Goal: Task Accomplishment & Management: Use online tool/utility

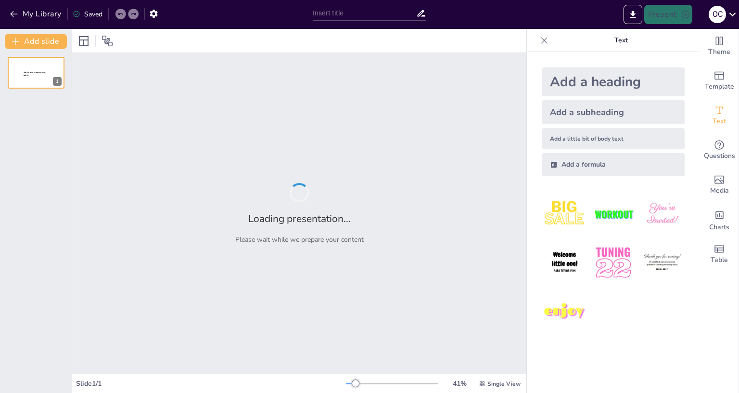
type input "Геолокація пам’яток Афін: Визначення координат у форматі WGS84"
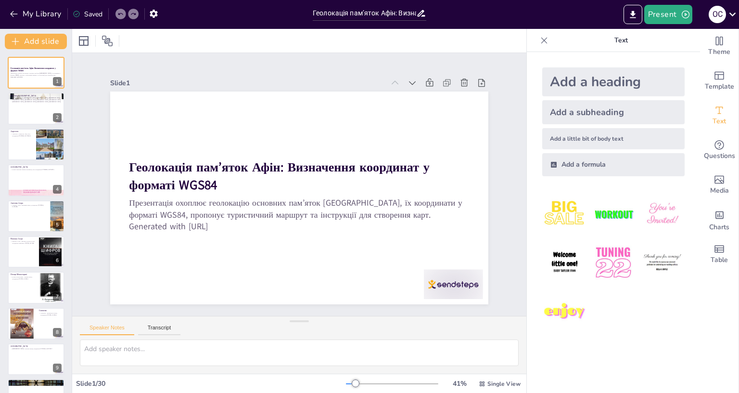
checkbox input "true"
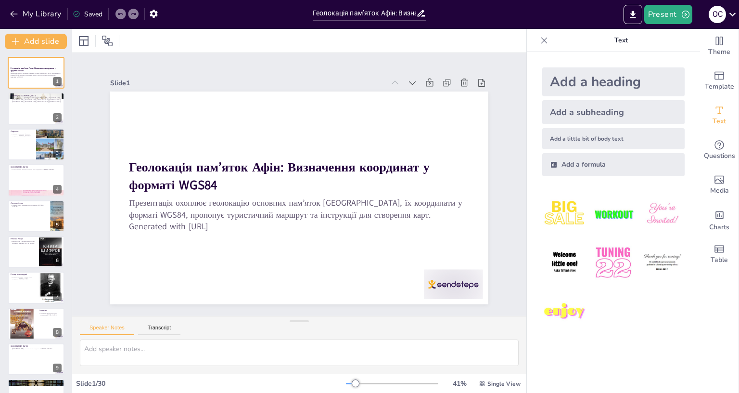
checkbox input "true"
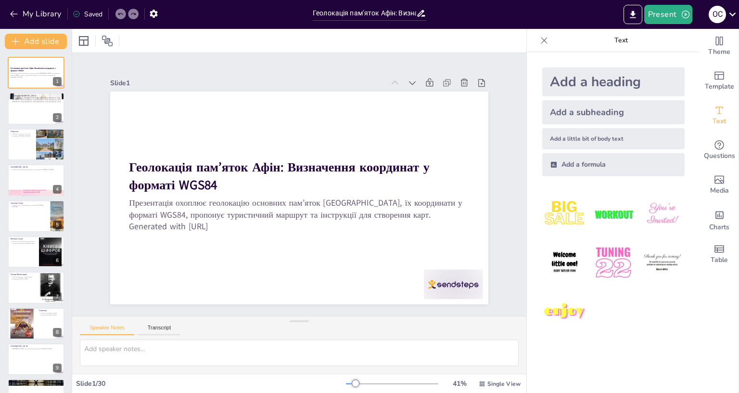
checkbox input "true"
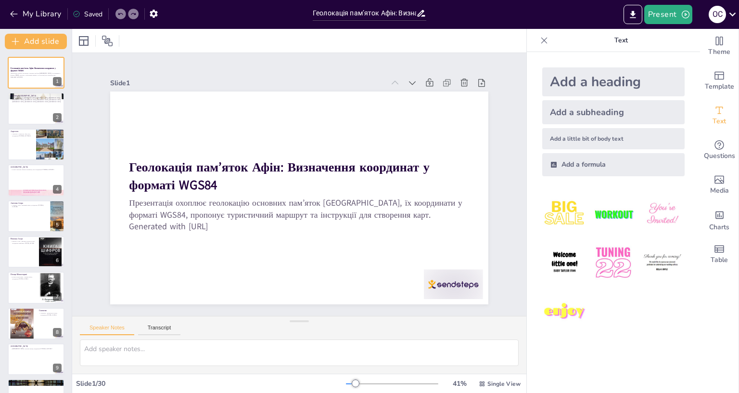
checkbox input "true"
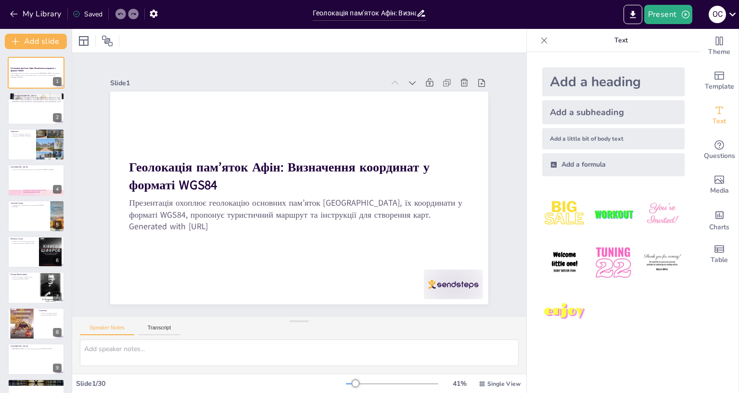
checkbox input "true"
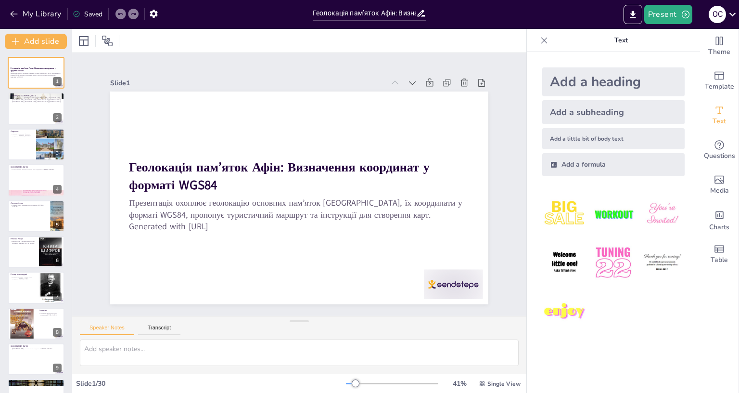
checkbox input "true"
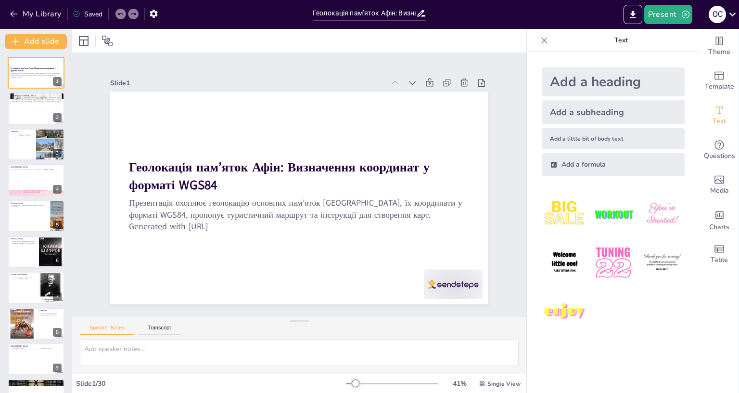
checkbox input "true"
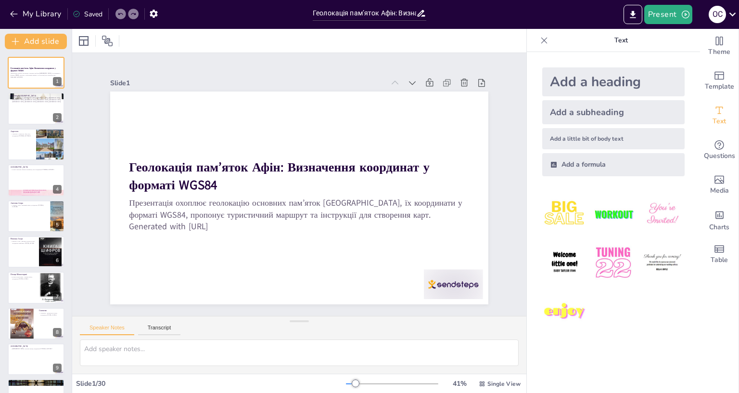
checkbox input "true"
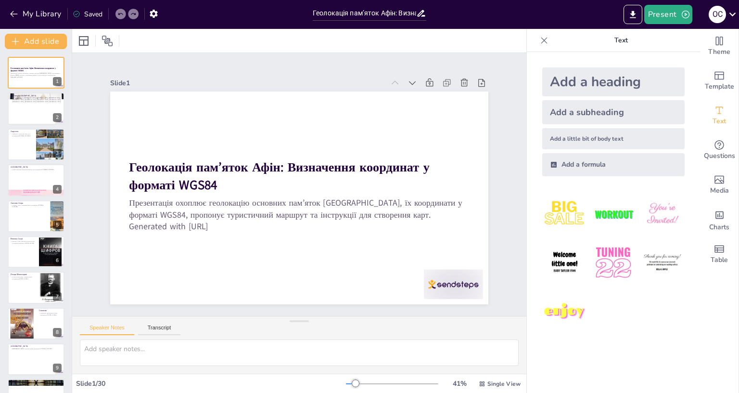
checkbox input "true"
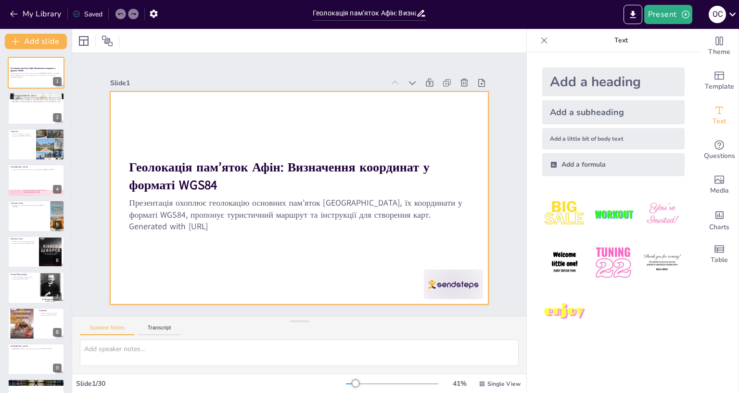
checkbox input "true"
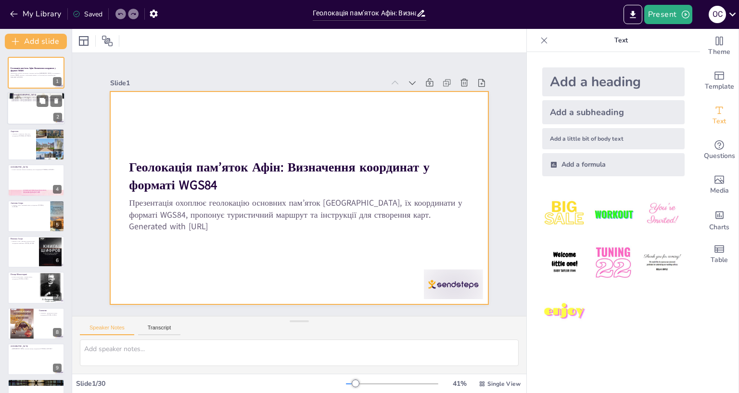
checkbox input "true"
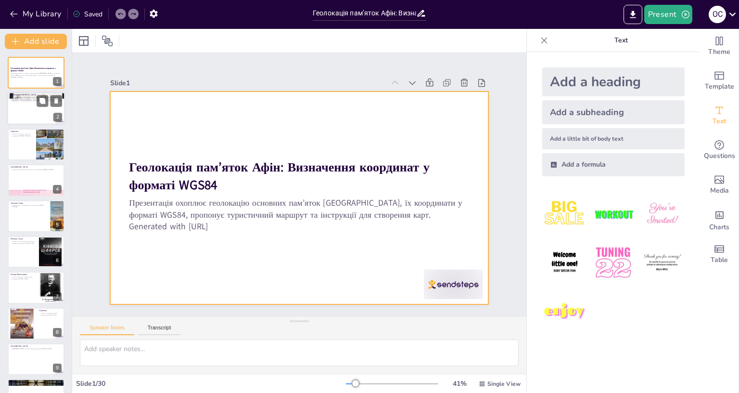
checkbox input "true"
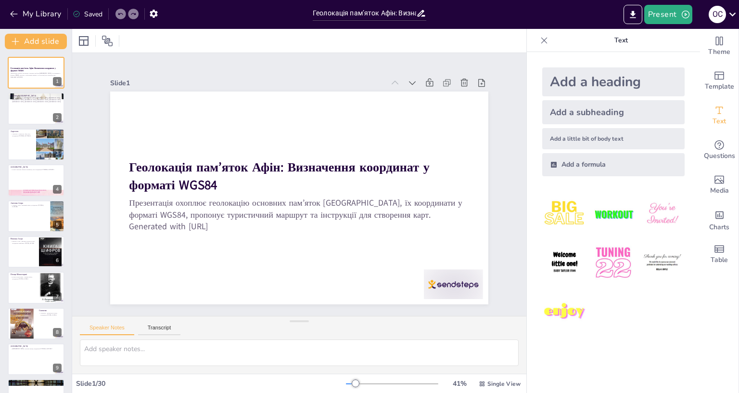
checkbox input "true"
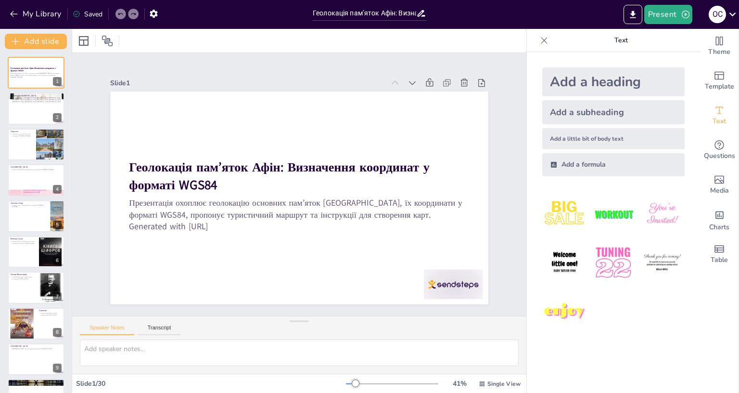
checkbox input "true"
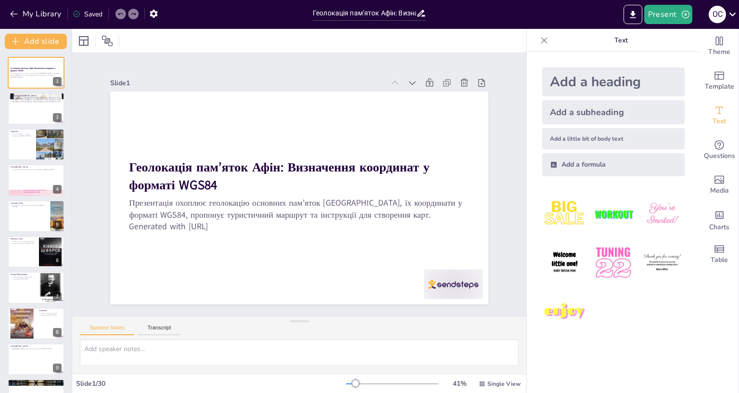
scroll to position [26, 0]
checkbox input "true"
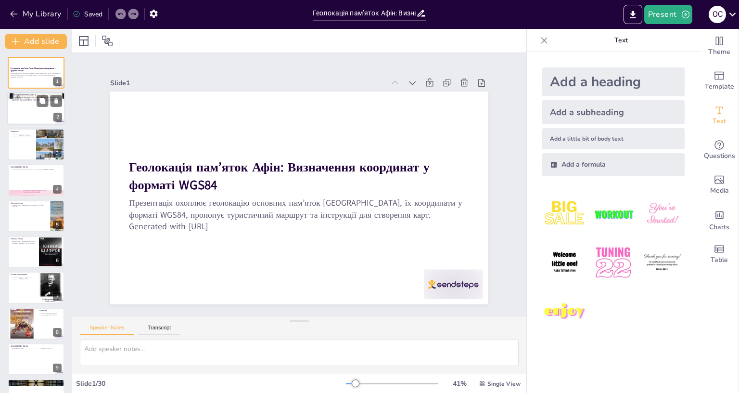
checkbox input "true"
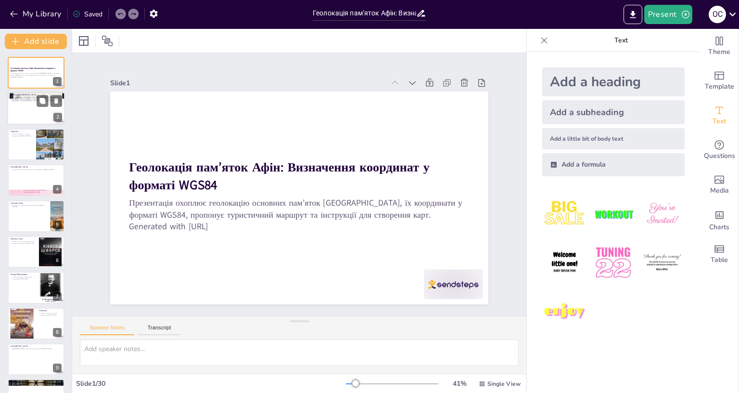
checkbox input "true"
click at [25, 107] on div at bounding box center [36, 108] width 58 height 33
type textarea "Цей пункт підкреслює важливість відвідування основних пам’яток [GEOGRAPHIC_DATA…"
checkbox input "true"
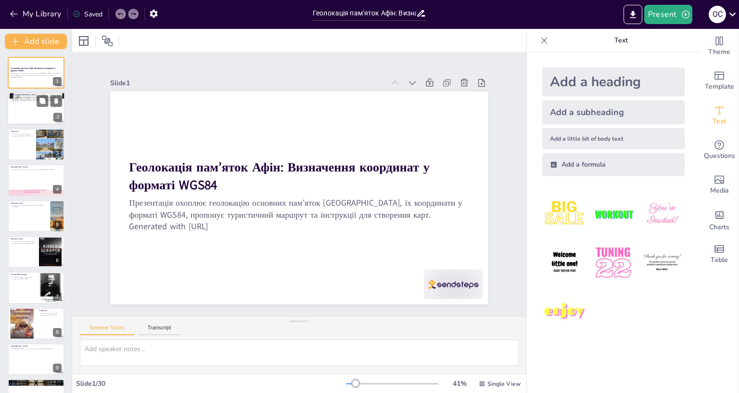
checkbox input "true"
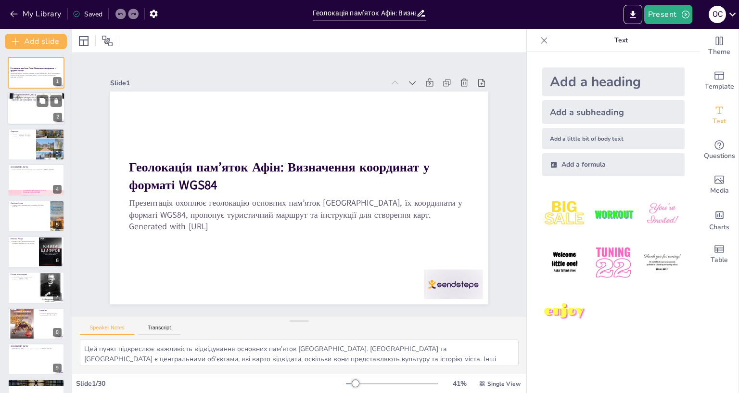
scroll to position [0, 0]
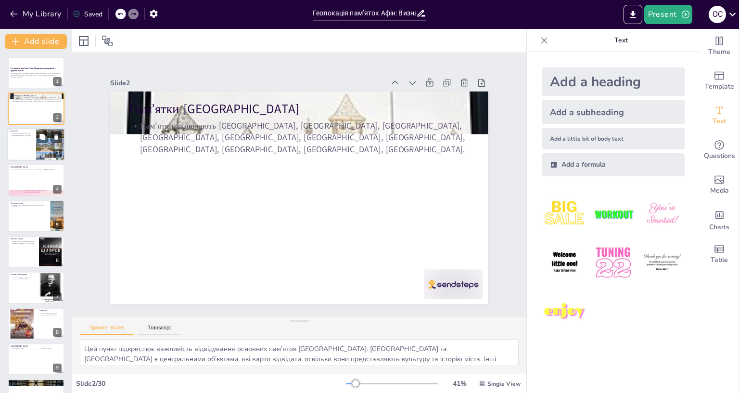
checkbox input "true"
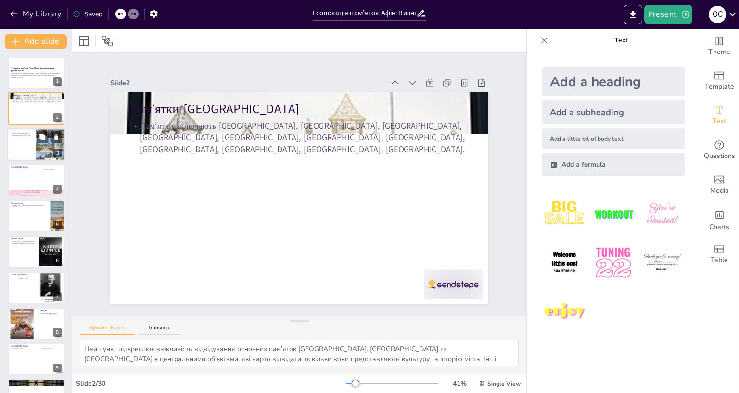
checkbox input "true"
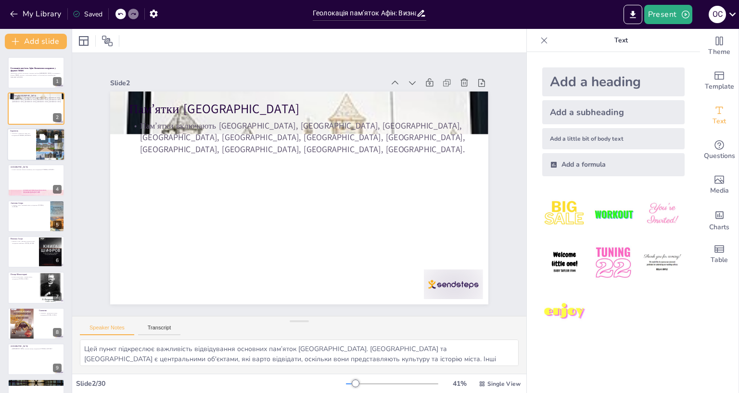
checkbox input "true"
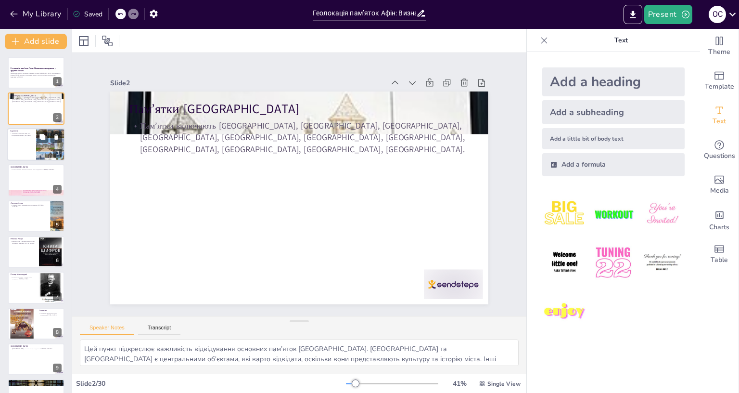
click at [21, 139] on div at bounding box center [36, 144] width 58 height 33
type textarea "Акрополь є не лише архітектурним комплексом, а й символом міста. Він представля…"
checkbox input "true"
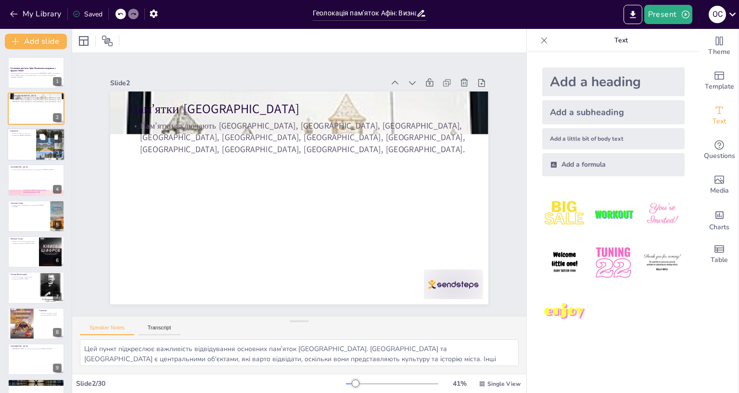
checkbox input "true"
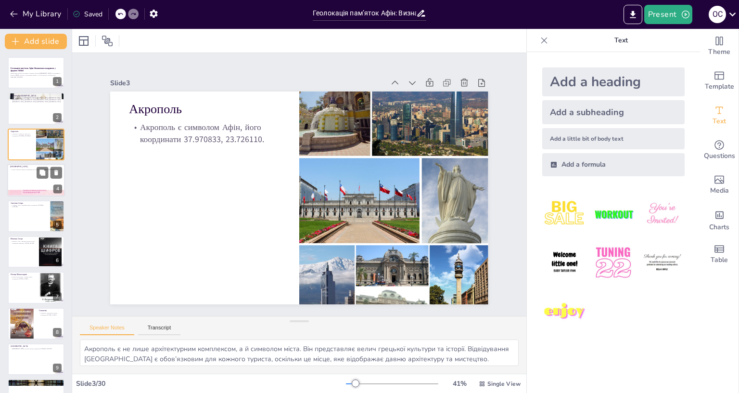
checkbox input "true"
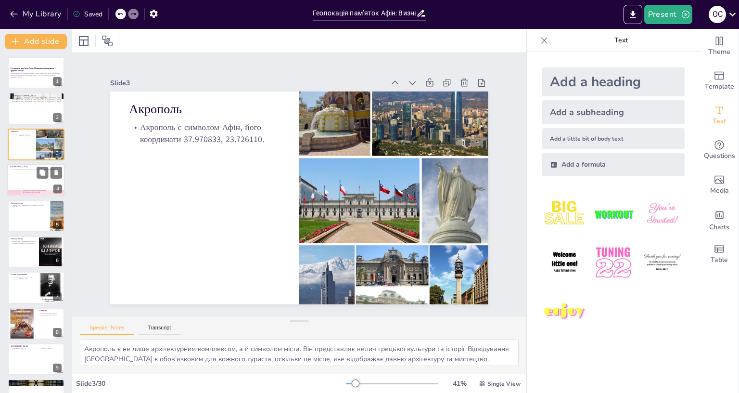
checkbox input "true"
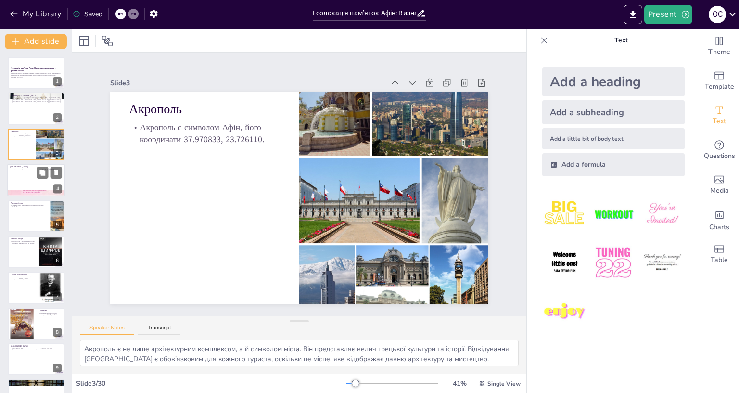
checkbox input "true"
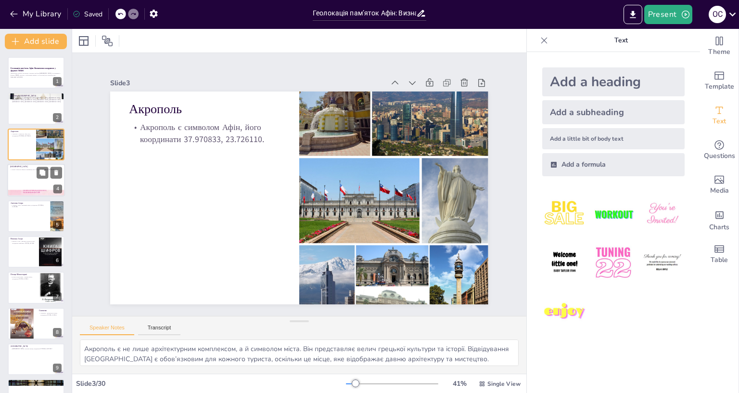
click at [13, 179] on div at bounding box center [36, 180] width 58 height 33
type textarea "Музей Акрополя є важливою частиною культурного життя [GEOGRAPHIC_DATA]. Він не …"
checkbox input "true"
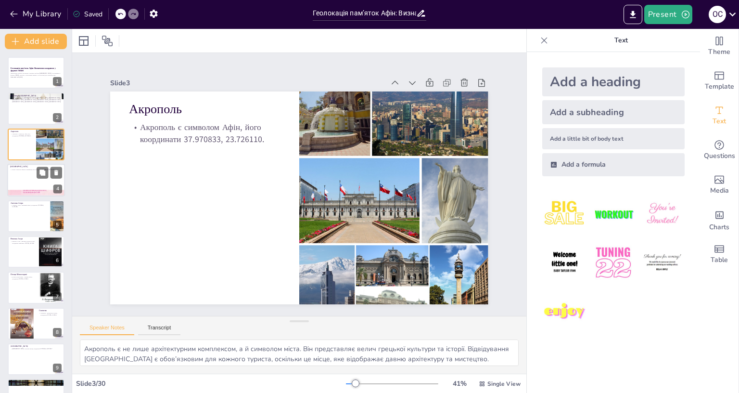
checkbox input "true"
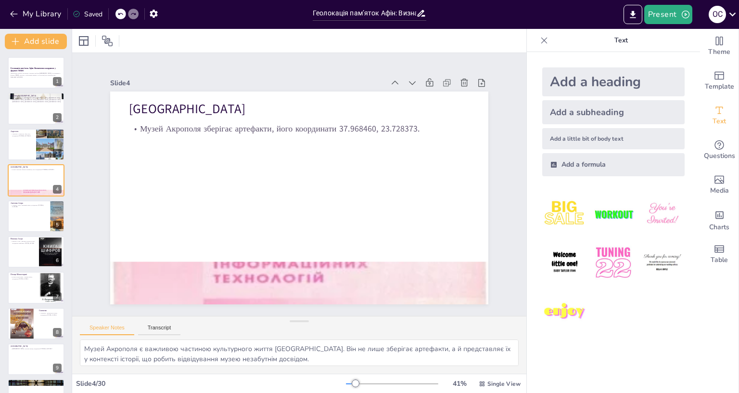
checkbox input "true"
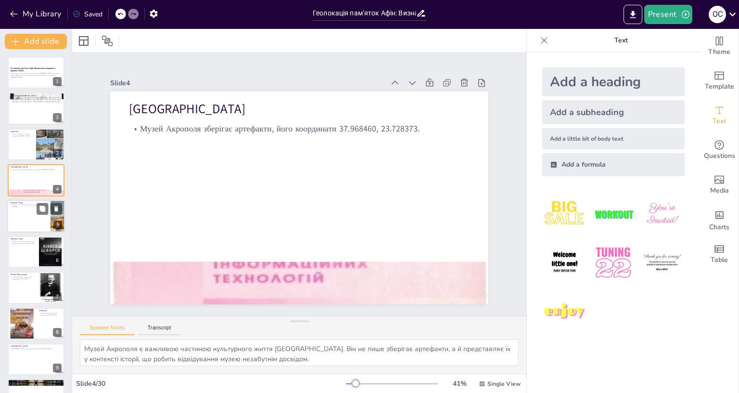
checkbox input "true"
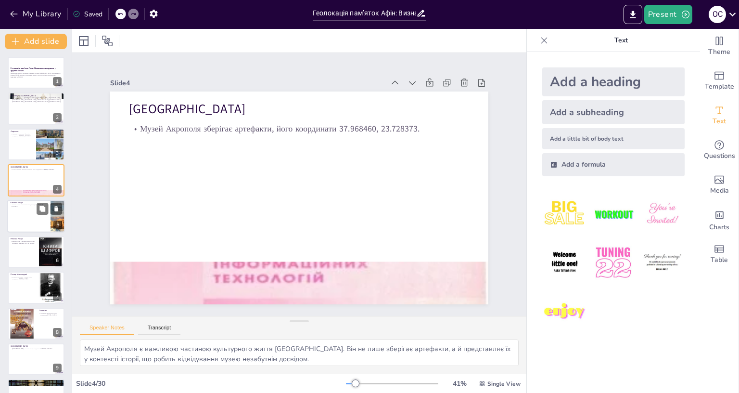
checkbox input "true"
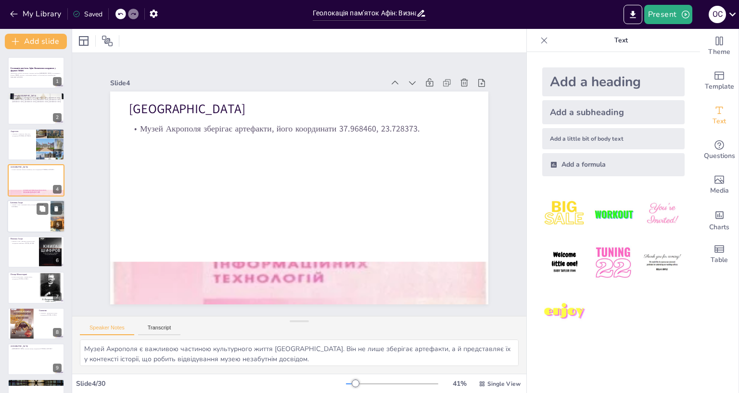
checkbox input "true"
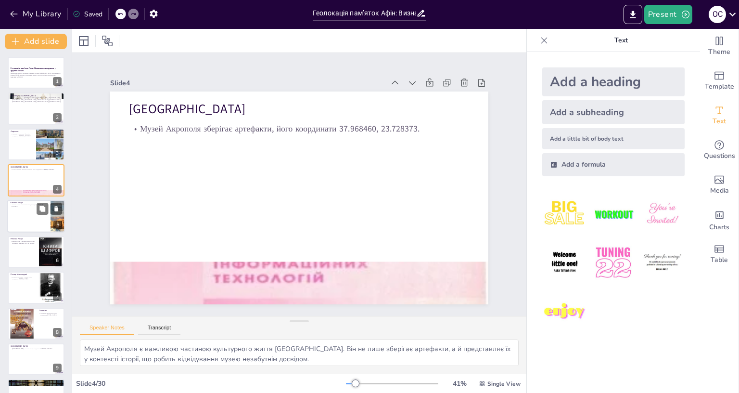
checkbox input "true"
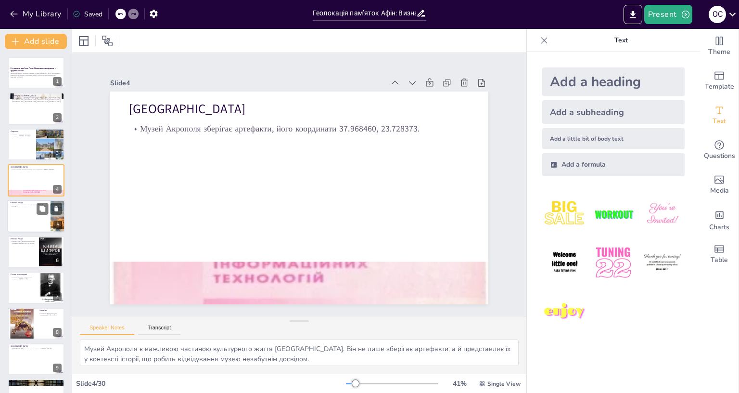
checkbox input "true"
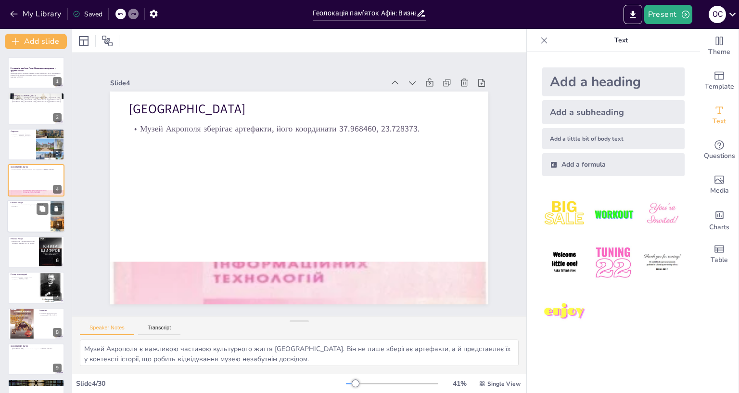
click at [17, 204] on p "Антична Агора - важливий ринок, координати 37.974911, 23.721956." at bounding box center [29, 205] width 38 height 3
type textarea "Відвідування Античної Аги є чудовою можливістю для ознайомлення з давньою культ…"
checkbox input "true"
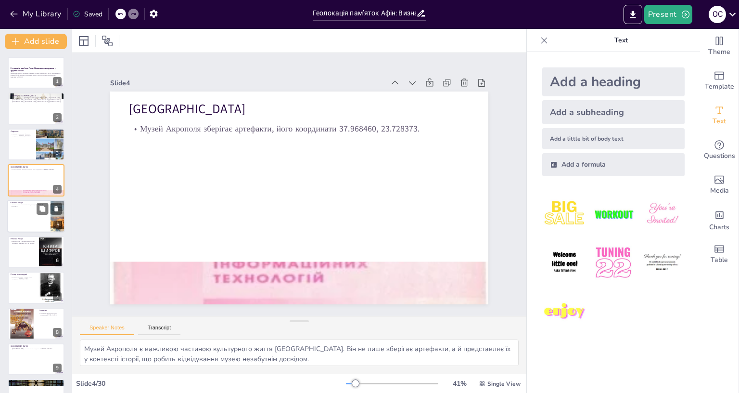
checkbox input "true"
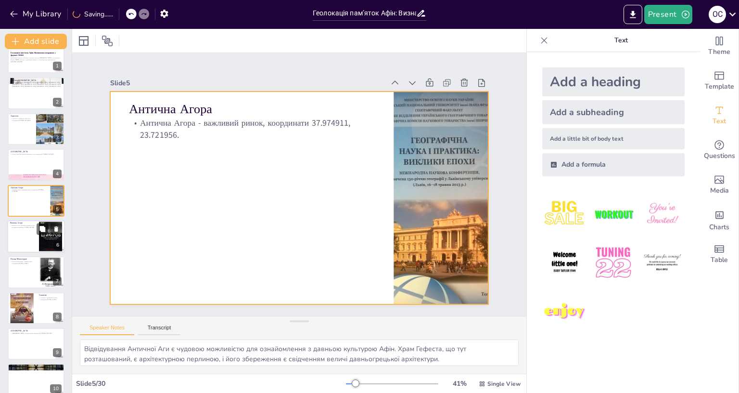
checkbox input "true"
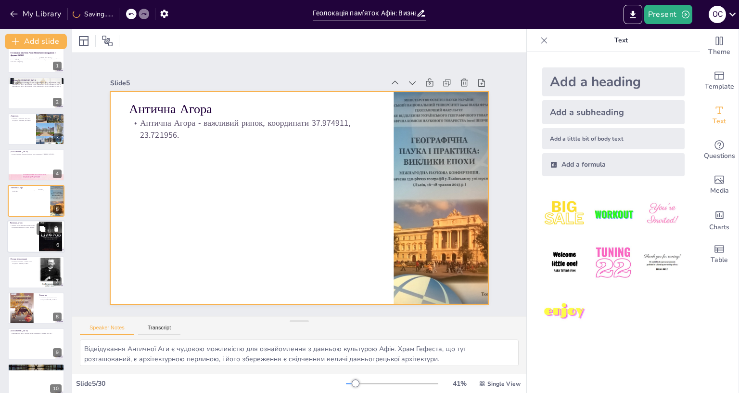
checkbox input "true"
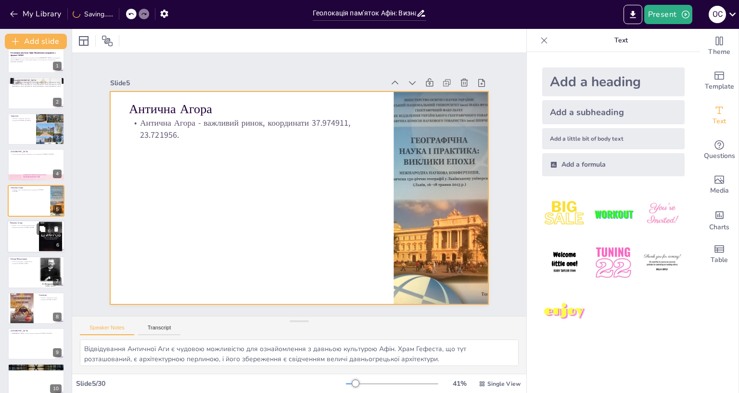
checkbox input "true"
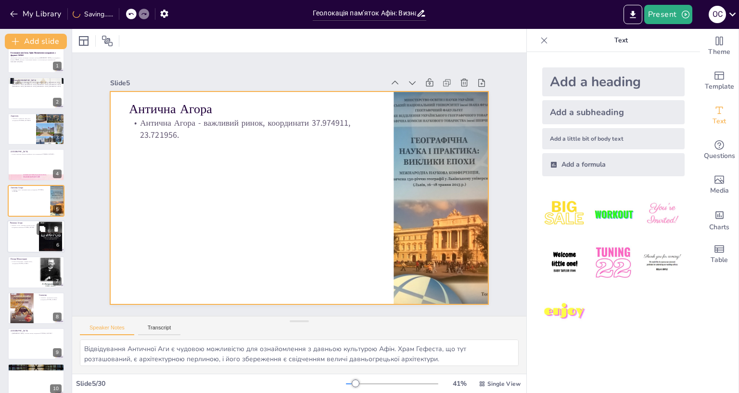
checkbox input "true"
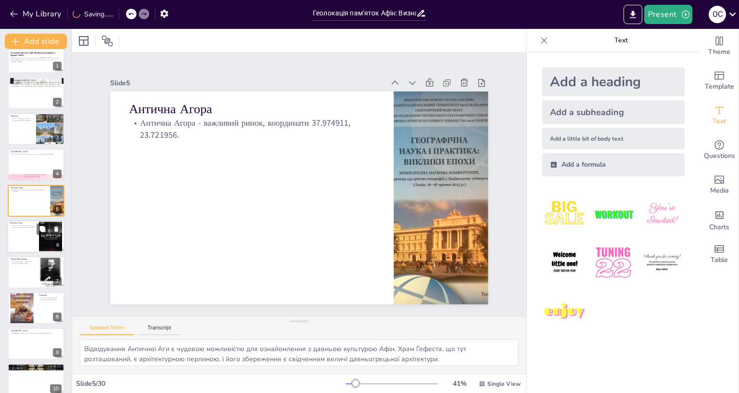
checkbox input "true"
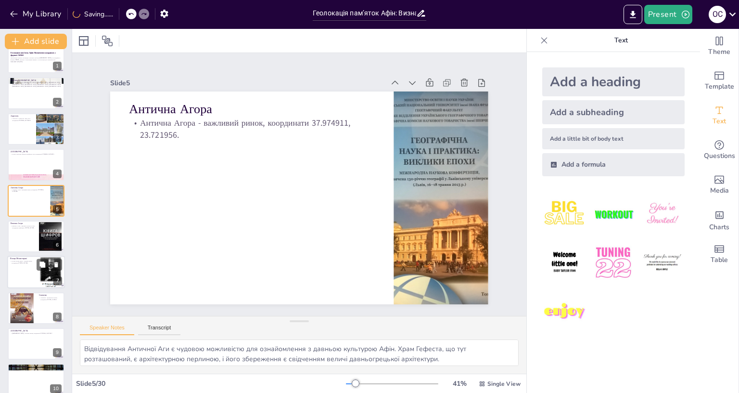
click at [25, 234] on div at bounding box center [36, 236] width 57 height 32
type textarea "Римська Агора є важливим місцем для розуміння історії Афін. Вона демонструє, як…"
checkbox input "true"
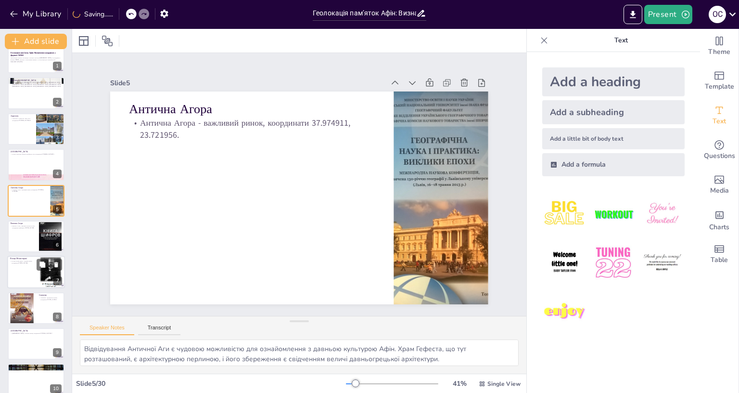
checkbox input "true"
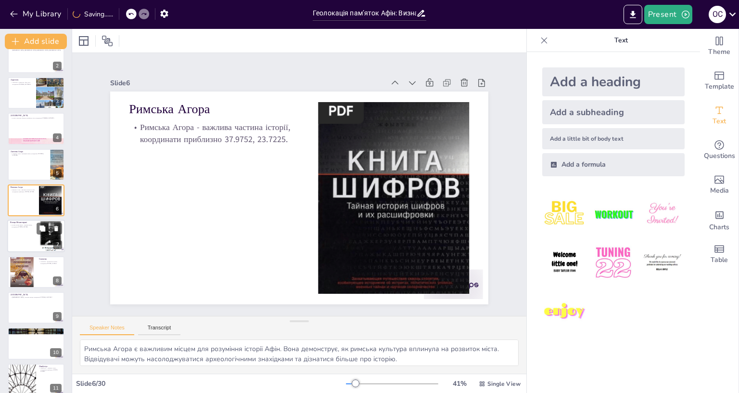
click at [25, 237] on div at bounding box center [36, 236] width 58 height 33
type textarea "Відвідування площі Монастиракі дозволяє відчути атмосферу Афін. Жвавий ринок і …"
checkbox input "true"
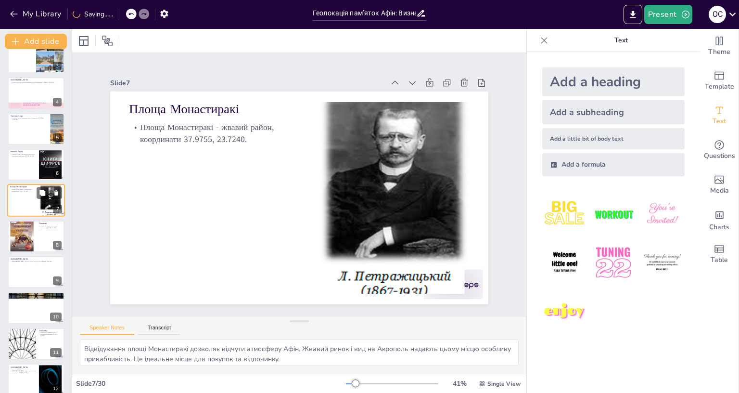
click at [25, 237] on div at bounding box center [22, 236] width 28 height 38
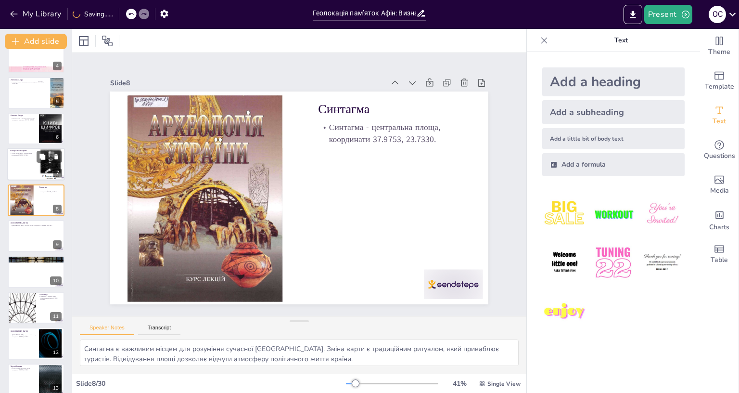
click at [25, 237] on div at bounding box center [36, 236] width 57 height 32
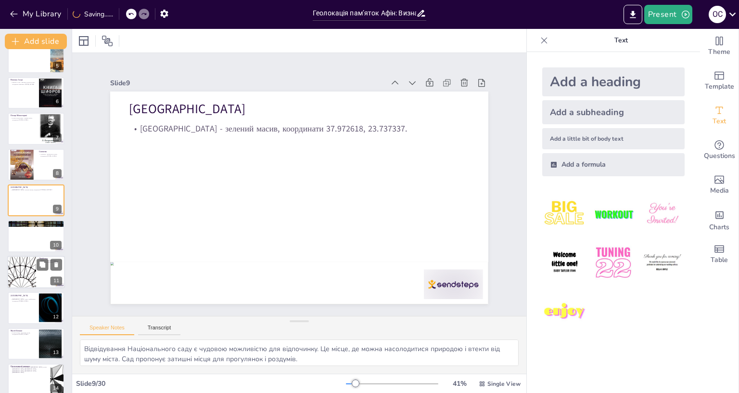
click at [25, 238] on div at bounding box center [36, 236] width 57 height 32
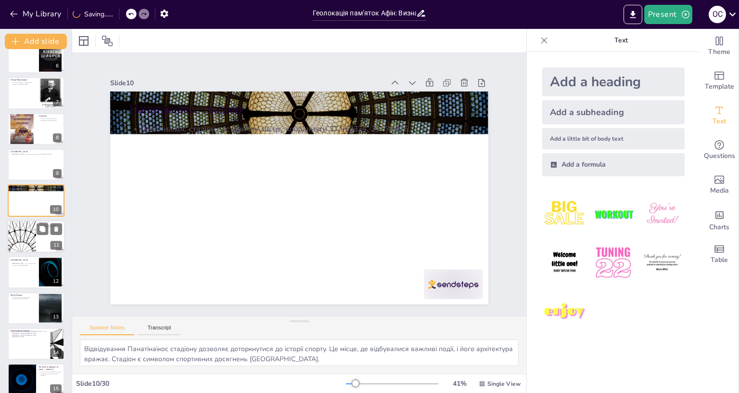
click at [24, 239] on div at bounding box center [22, 236] width 58 height 33
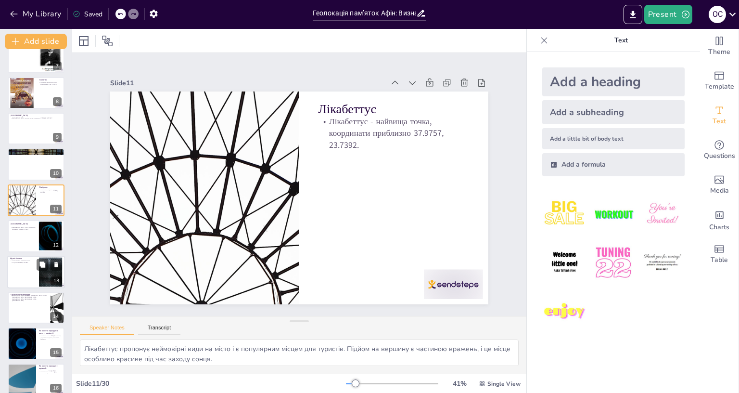
click at [24, 239] on div at bounding box center [36, 236] width 57 height 32
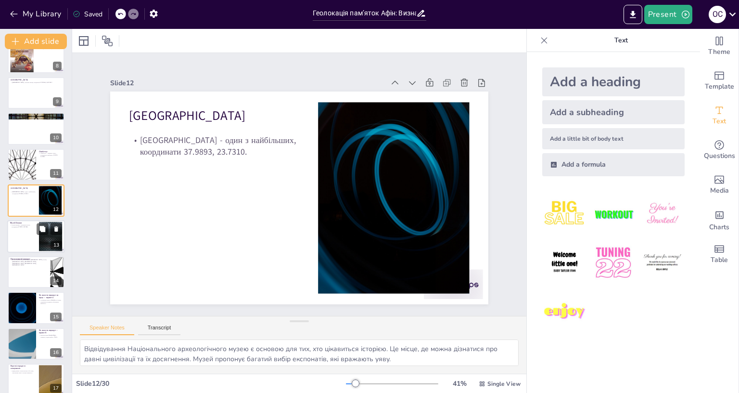
click at [21, 240] on div at bounding box center [36, 236] width 58 height 33
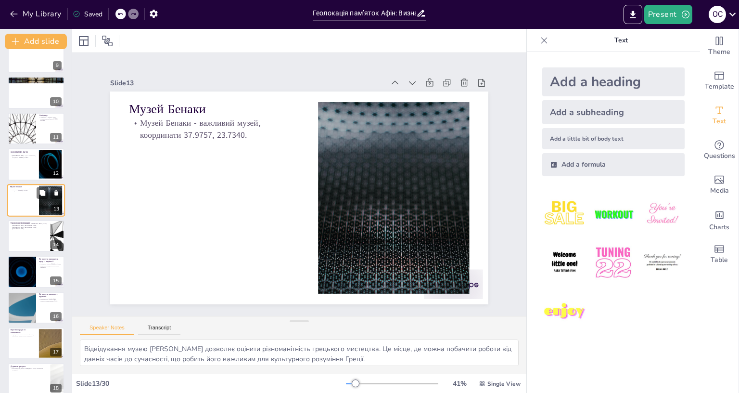
click at [21, 240] on div at bounding box center [36, 236] width 57 height 32
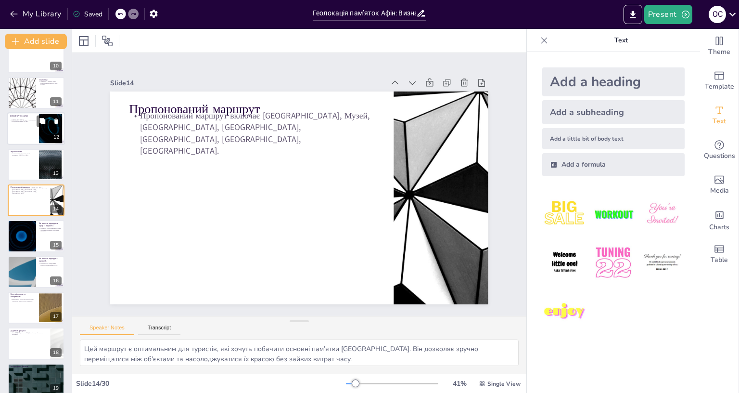
scroll to position [0, 0]
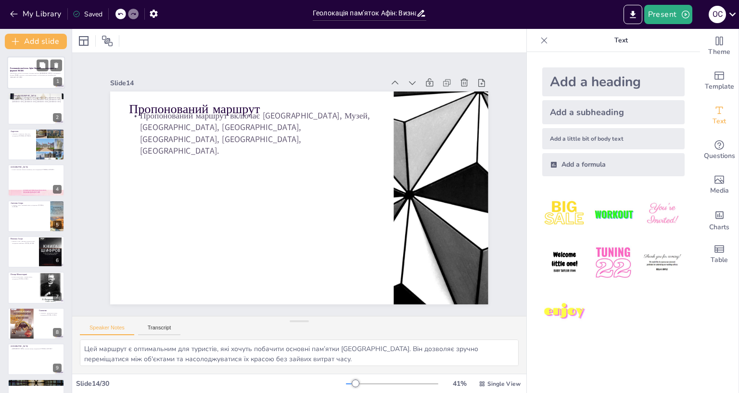
click at [29, 75] on p "Презентація охоплює геолокацію основних пам’яток [GEOGRAPHIC_DATA], їх координа…" at bounding box center [36, 74] width 52 height 3
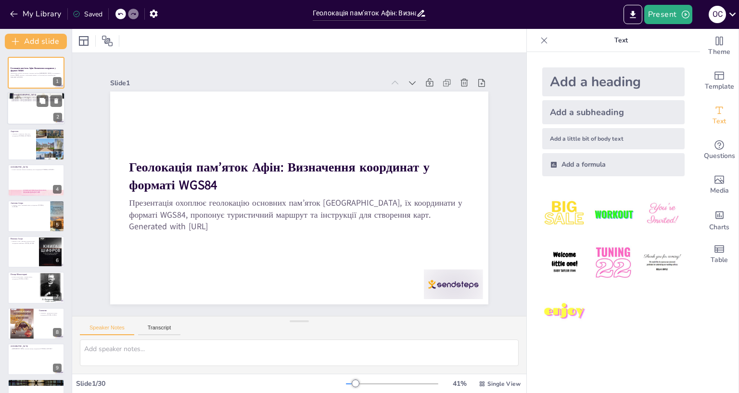
click at [21, 118] on div at bounding box center [36, 108] width 58 height 33
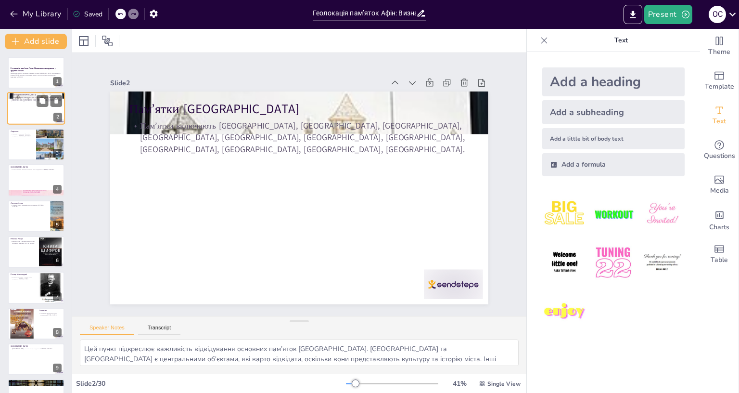
click at [22, 118] on div at bounding box center [36, 108] width 58 height 33
click at [25, 147] on div at bounding box center [36, 144] width 58 height 33
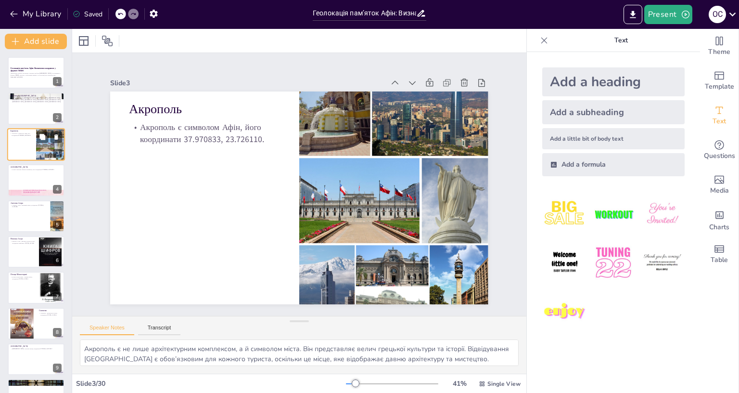
scroll to position [0, 0]
click at [628, 16] on icon "Export to PowerPoint" at bounding box center [633, 15] width 10 height 10
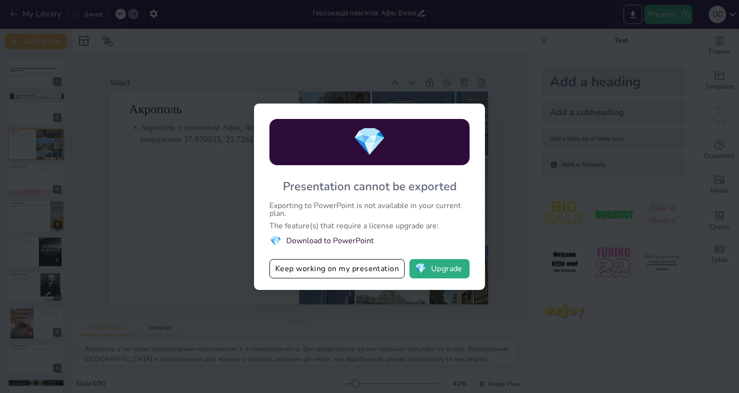
click at [137, 126] on div "💎 Presentation cannot be exported Exporting to PowerPoint is not available in y…" at bounding box center [369, 196] width 739 height 393
click at [168, 50] on div "💎 Presentation cannot be exported Exporting to PowerPoint is not available in y…" at bounding box center [369, 196] width 739 height 393
click at [494, 68] on div "💎 Presentation cannot be exported Exporting to PowerPoint is not available in y…" at bounding box center [369, 196] width 739 height 393
drag, startPoint x: 553, startPoint y: 41, endPoint x: 478, endPoint y: 110, distance: 102.2
click at [549, 45] on div "💎 Presentation cannot be exported Exporting to PowerPoint is not available in y…" at bounding box center [369, 196] width 739 height 393
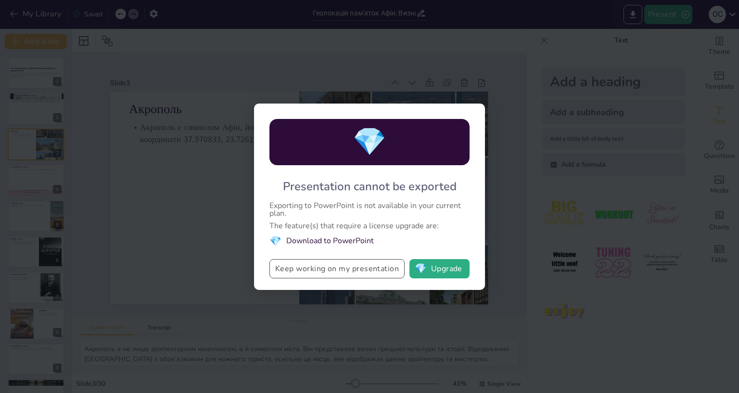
drag, startPoint x: 334, startPoint y: 140, endPoint x: 303, endPoint y: 242, distance: 106.8
click at [326, 147] on div "💎 Presentation cannot be exported Exporting to PowerPoint is not available in y…" at bounding box center [369, 196] width 231 height 186
click at [298, 259] on button "Keep working on my presentation" at bounding box center [336, 268] width 135 height 19
